Goal: Task Accomplishment & Management: Manage account settings

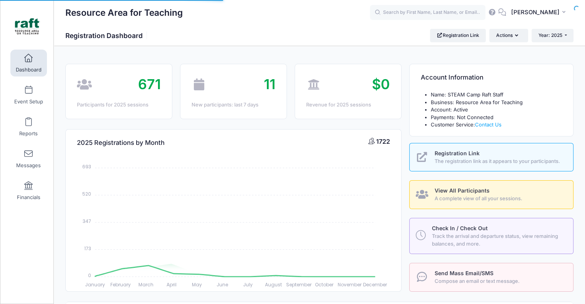
select select
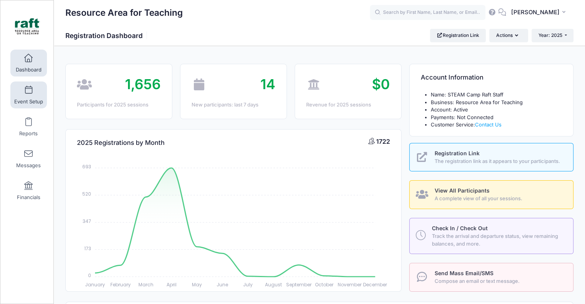
click at [14, 89] on link "Event Setup" at bounding box center [28, 94] width 37 height 27
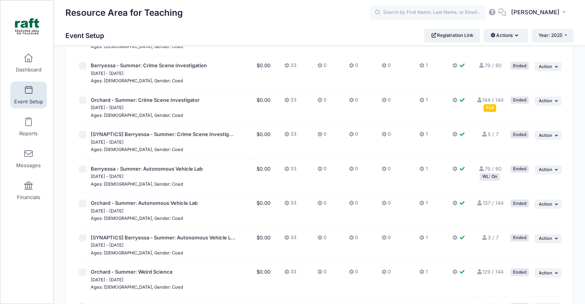
scroll to position [969, 0]
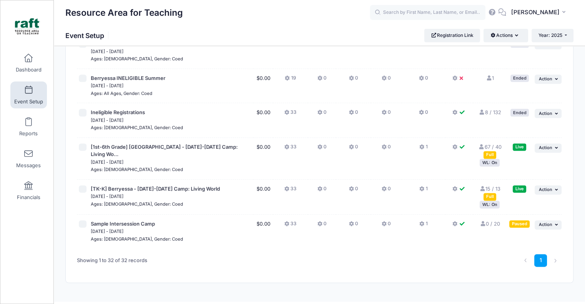
click at [495, 159] on div "WL: On" at bounding box center [489, 162] width 20 height 7
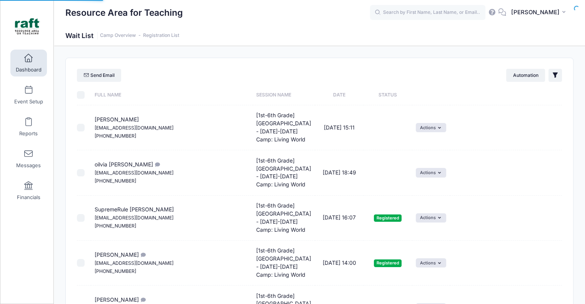
select select "50"
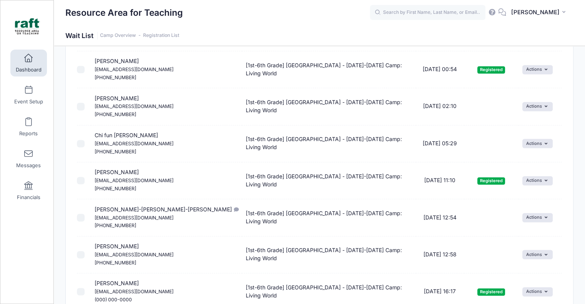
scroll to position [1108, 0]
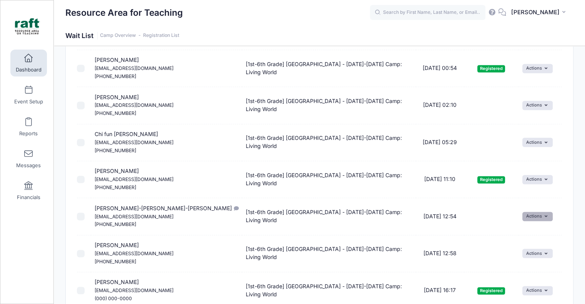
click at [550, 215] on button "Actions" at bounding box center [537, 216] width 30 height 9
click at [518, 231] on span at bounding box center [521, 230] width 7 height 5
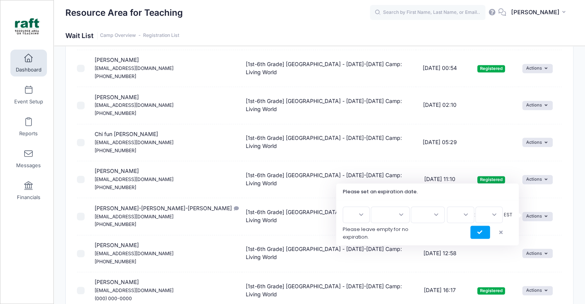
scroll to position [1129, 0]
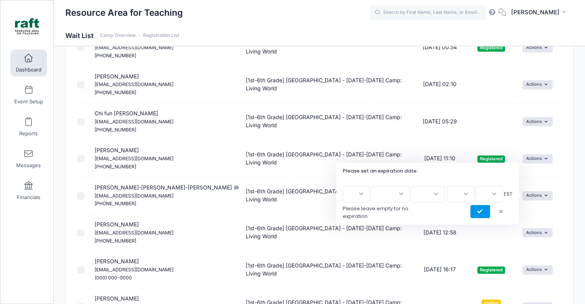
click at [475, 213] on button "submit" at bounding box center [480, 211] width 20 height 13
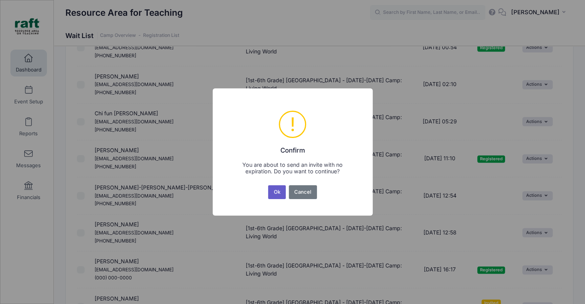
click at [277, 193] on button "Ok" at bounding box center [277, 192] width 18 height 14
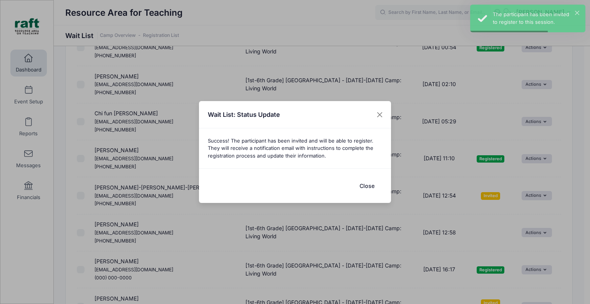
click at [370, 188] on button "Close" at bounding box center [367, 186] width 31 height 17
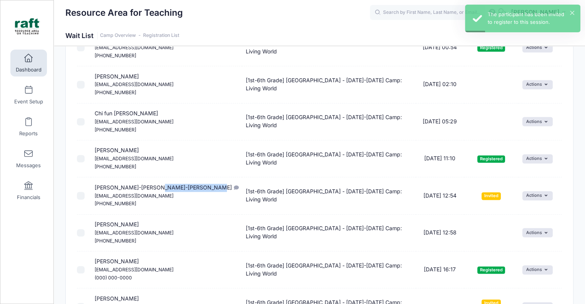
drag, startPoint x: 203, startPoint y: 187, endPoint x: 151, endPoint y: 185, distance: 51.9
click at [151, 185] on span "Vayda Fujita-Mshasha Nex Fujita-Mshasha ayaatmshasha@gmail.com (510) 314-4483" at bounding box center [166, 195] width 143 height 23
copy span "Nex Fujita-Mshasha"
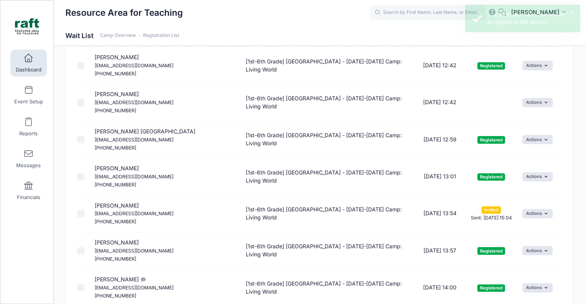
scroll to position [0, 0]
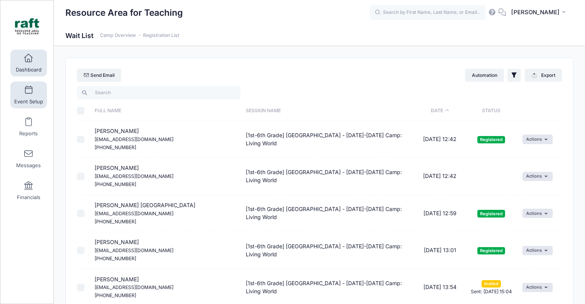
click at [30, 104] on span "Event Setup" at bounding box center [28, 101] width 29 height 7
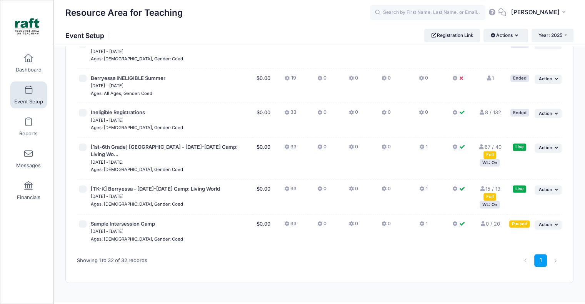
scroll to position [969, 0]
click at [467, 37] on link "Registration Link" at bounding box center [452, 35] width 56 height 13
click at [490, 151] on div "Full" at bounding box center [489, 154] width 13 height 7
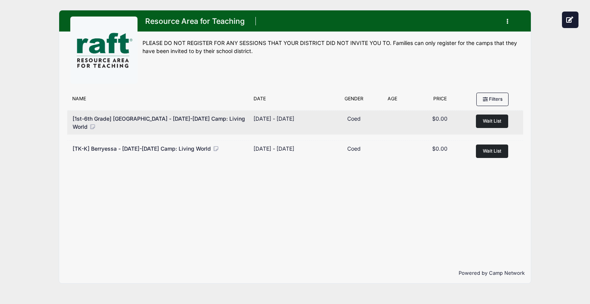
click at [483, 123] on span "Wait List" at bounding box center [492, 121] width 18 height 6
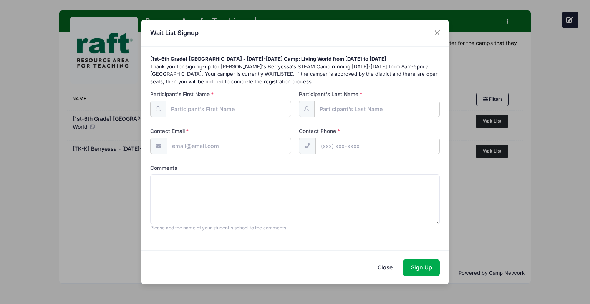
click at [200, 118] on div "Participant's First Name Participant's Middle Name Participant's Last Name" at bounding box center [294, 165] width 297 height 151
click at [194, 113] on input "Participant's First Name" at bounding box center [229, 109] width 126 height 17
paste input "Nex Fujita-Mshasha"
drag, startPoint x: 227, startPoint y: 113, endPoint x: 183, endPoint y: 111, distance: 43.8
click at [183, 111] on input "Nex Fujita-Mshasha" at bounding box center [229, 109] width 126 height 17
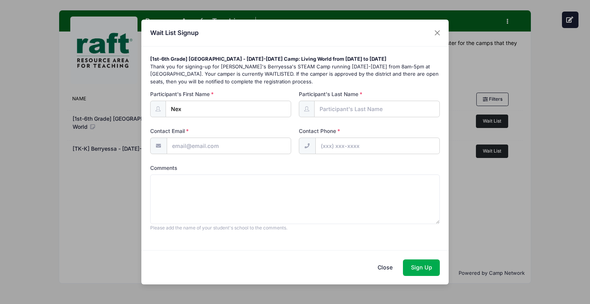
type input "Nex"
click at [341, 103] on input "Participant's Last Name" at bounding box center [377, 109] width 126 height 17
paste input "Fujita-Mshasha"
type input "Fujita-Mshasha"
click at [180, 155] on div "Participant's First Name Nex Participant's Middle Name Participant's Last Name …" at bounding box center [294, 165] width 297 height 151
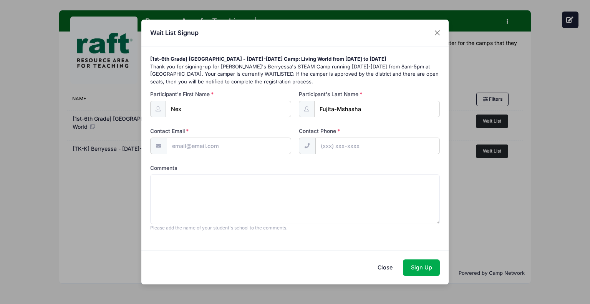
click at [178, 149] on input "Contact Email" at bounding box center [229, 146] width 125 height 17
paste input "[EMAIL_ADDRESS][DOMAIN_NAME]"
type input "[EMAIL_ADDRESS][DOMAIN_NAME]"
click at [337, 141] on input "Contact Phone" at bounding box center [378, 146] width 125 height 17
paste input "[PHONE_NUMBER]"
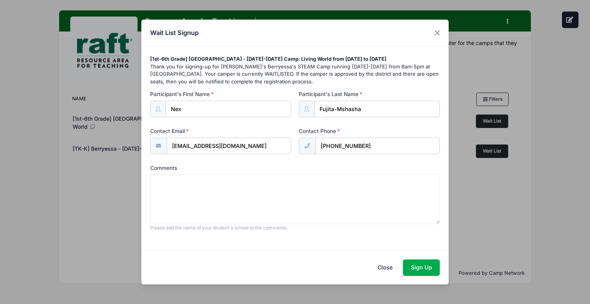
type input "[PHONE_NUMBER]"
click at [294, 204] on textarea "Comments" at bounding box center [295, 199] width 290 height 50
click at [429, 261] on button "Sign Up" at bounding box center [421, 267] width 37 height 17
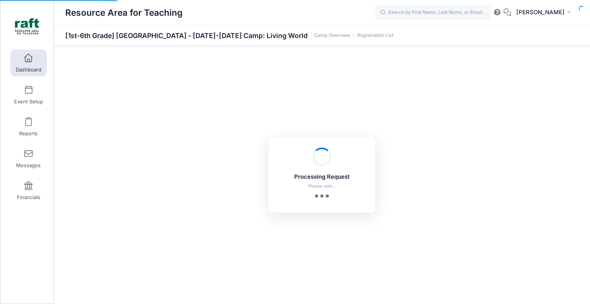
select select "10"
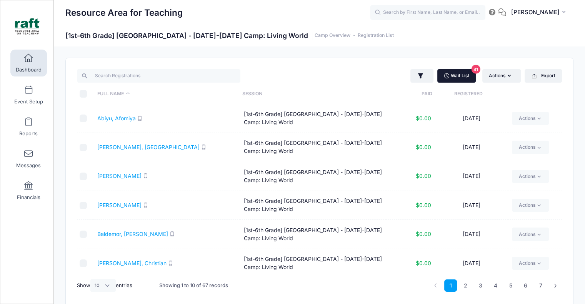
click at [455, 72] on link "Wait List 41" at bounding box center [456, 75] width 38 height 13
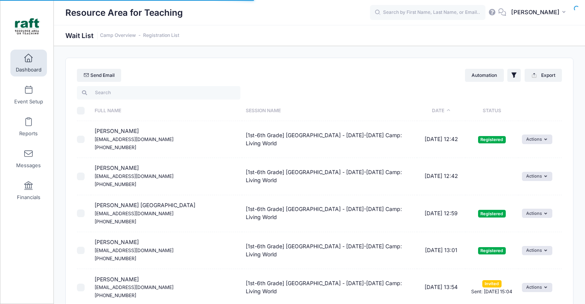
select select "50"
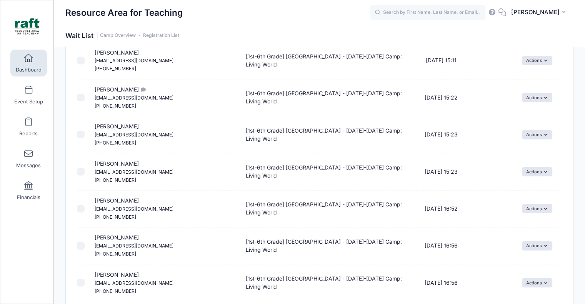
scroll to position [1347, 0]
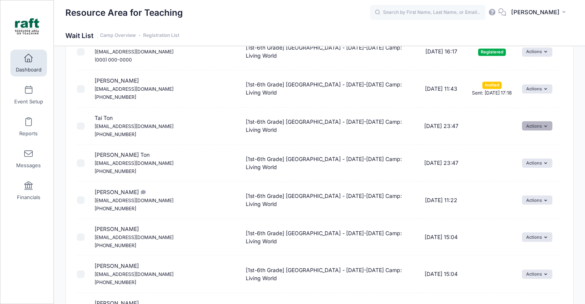
click at [527, 121] on button "Actions" at bounding box center [537, 125] width 30 height 9
click at [525, 143] on link "Invite" at bounding box center [530, 140] width 33 height 15
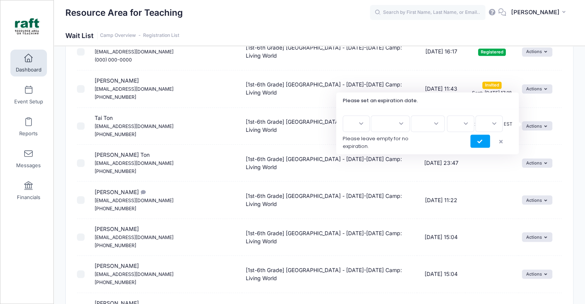
scroll to position [1277, 0]
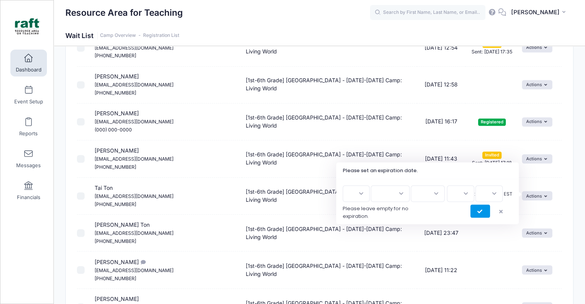
click at [480, 211] on icon "submit" at bounding box center [480, 211] width 6 height 0
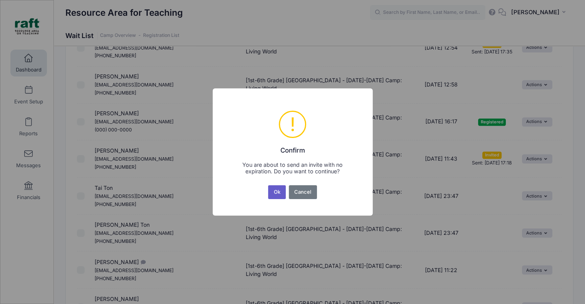
click at [280, 193] on button "Ok" at bounding box center [277, 192] width 18 height 14
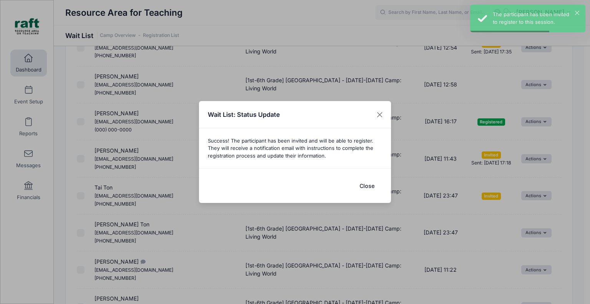
click at [366, 186] on button "Close" at bounding box center [367, 186] width 31 height 17
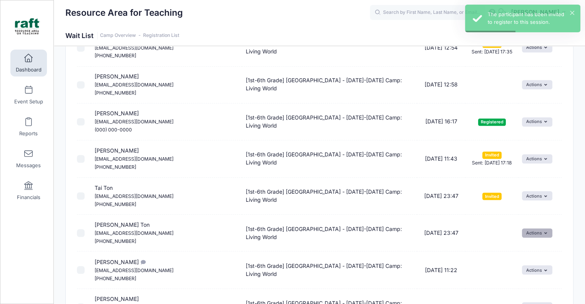
click at [536, 231] on button "Actions" at bounding box center [537, 232] width 30 height 9
click at [522, 243] on link "Invite" at bounding box center [530, 247] width 33 height 15
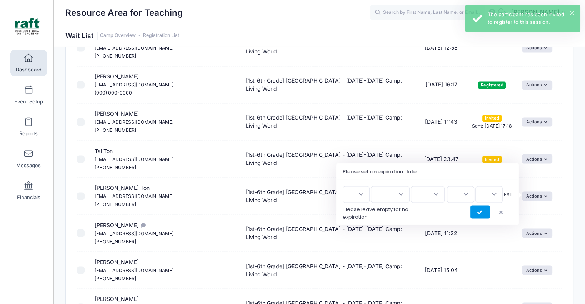
click at [483, 211] on button "submit" at bounding box center [480, 211] width 20 height 13
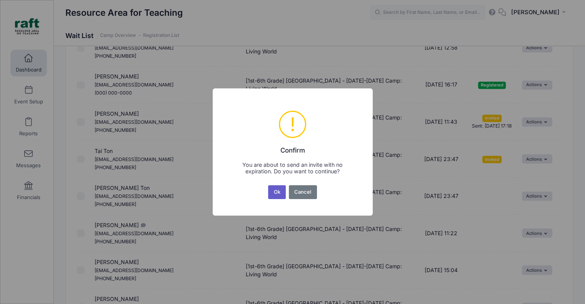
click at [278, 189] on button "Ok" at bounding box center [277, 192] width 18 height 14
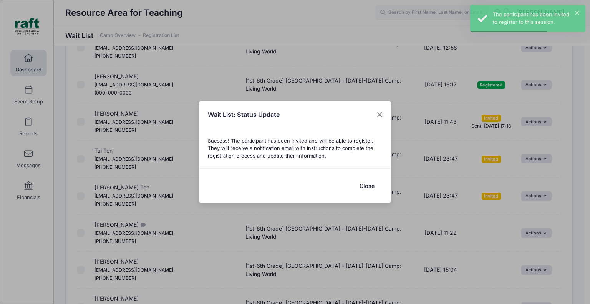
click at [355, 184] on button "Close" at bounding box center [367, 186] width 31 height 17
